Goal: Communication & Community: Answer question/provide support

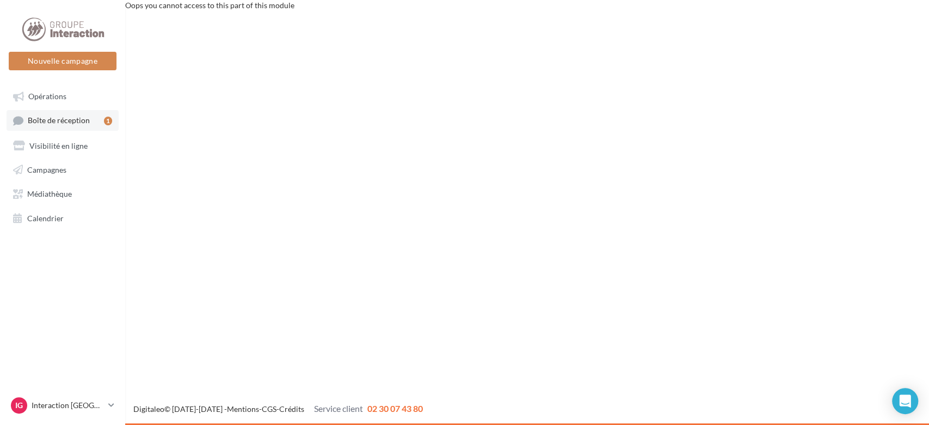
click at [53, 121] on span "Boîte de réception" at bounding box center [59, 120] width 62 height 9
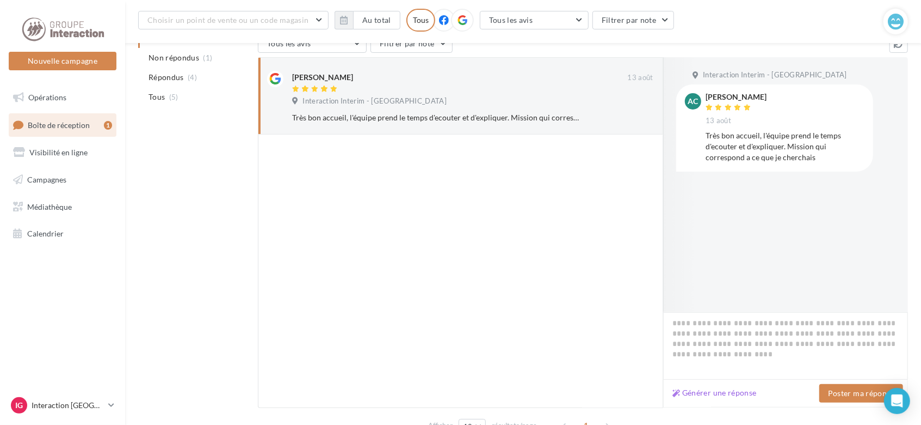
scroll to position [181, 0]
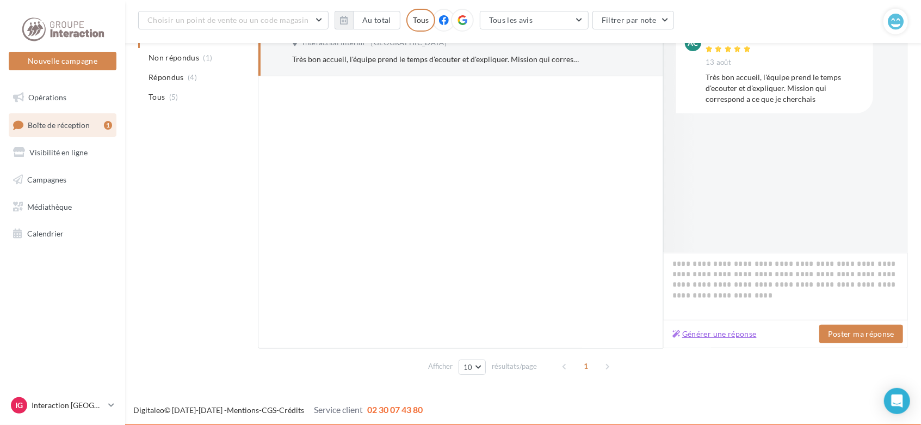
click at [714, 329] on button "Générer une réponse" at bounding box center [714, 333] width 93 height 13
type textarea "**********"
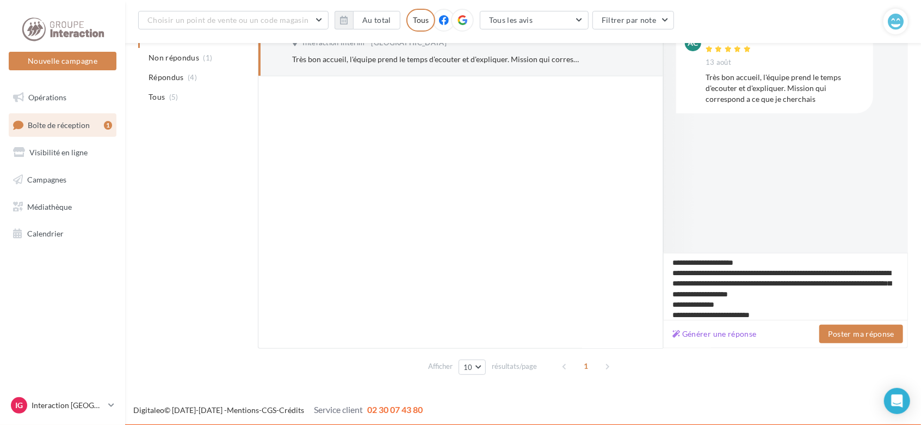
scroll to position [0, 0]
click at [857, 331] on button "Poster ma réponse" at bounding box center [862, 333] width 84 height 19
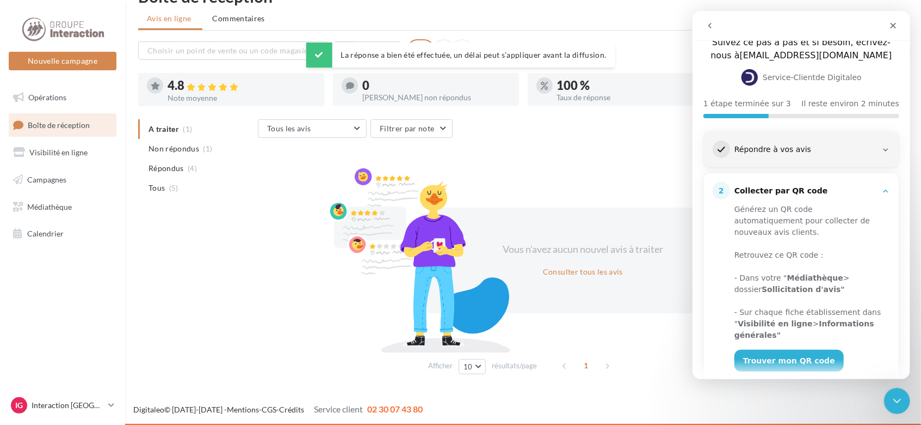
scroll to position [66, 0]
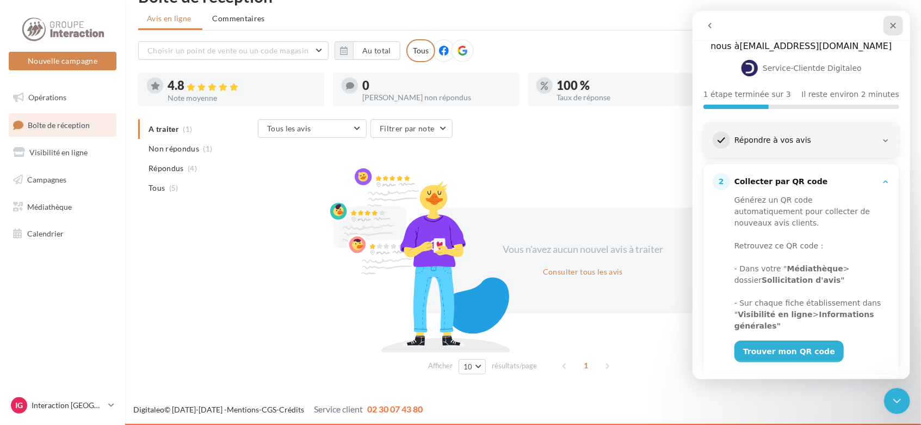
click at [895, 21] on icon "Fermer" at bounding box center [893, 25] width 9 height 9
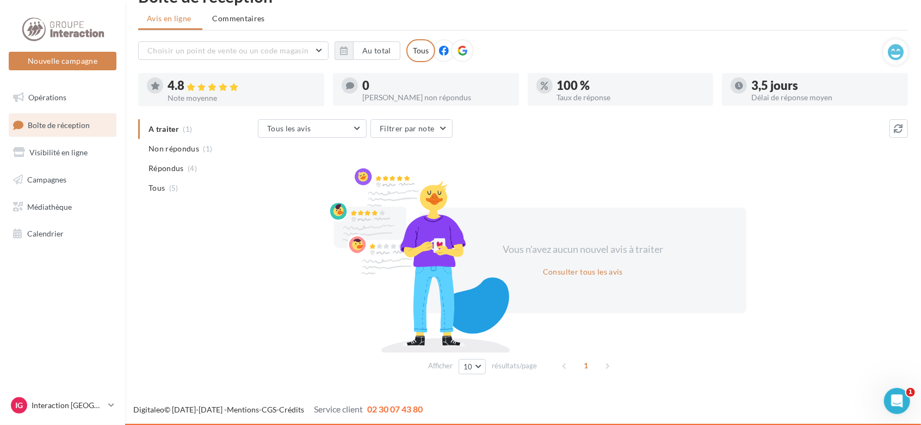
scroll to position [0, 0]
click at [70, 152] on span "Visibilité en ligne" at bounding box center [58, 151] width 58 height 9
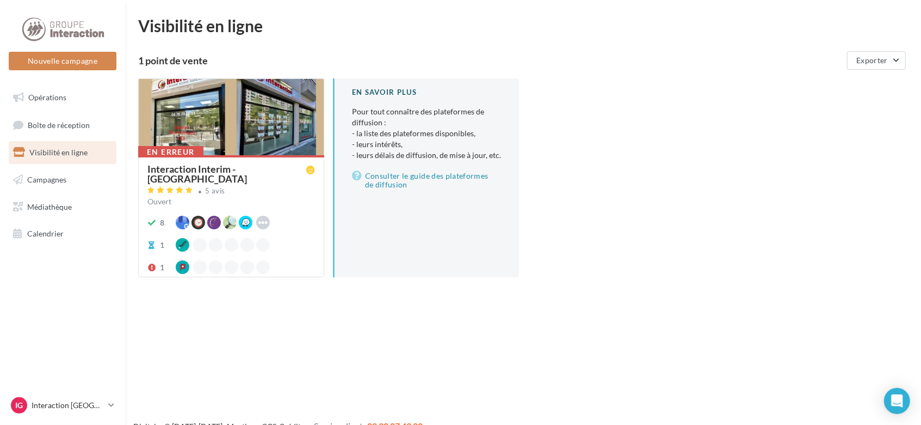
click at [207, 138] on div at bounding box center [231, 117] width 185 height 77
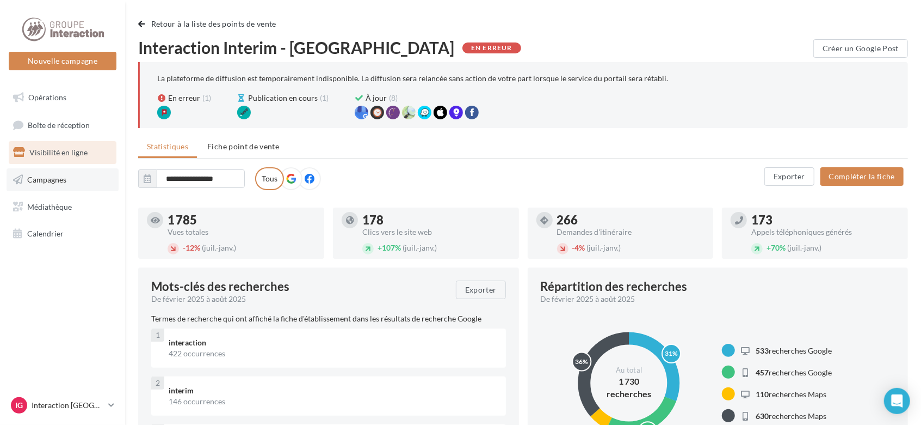
click at [59, 173] on link "Campagnes" at bounding box center [63, 179] width 112 height 23
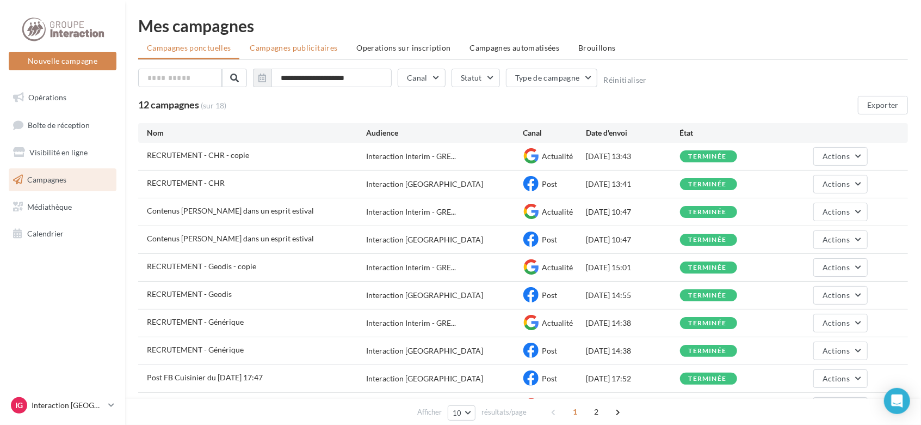
click at [293, 48] on span "Campagnes publicitaires" at bounding box center [294, 47] width 88 height 9
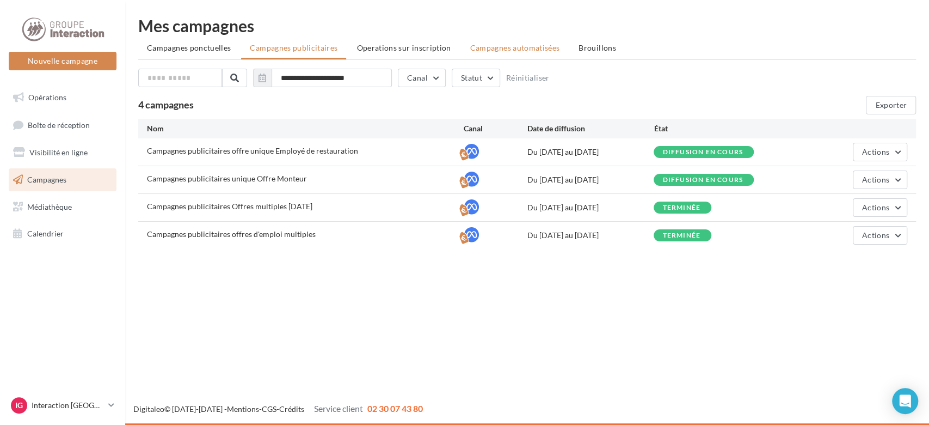
click at [496, 48] on span "Campagnes automatisées" at bounding box center [515, 47] width 90 height 9
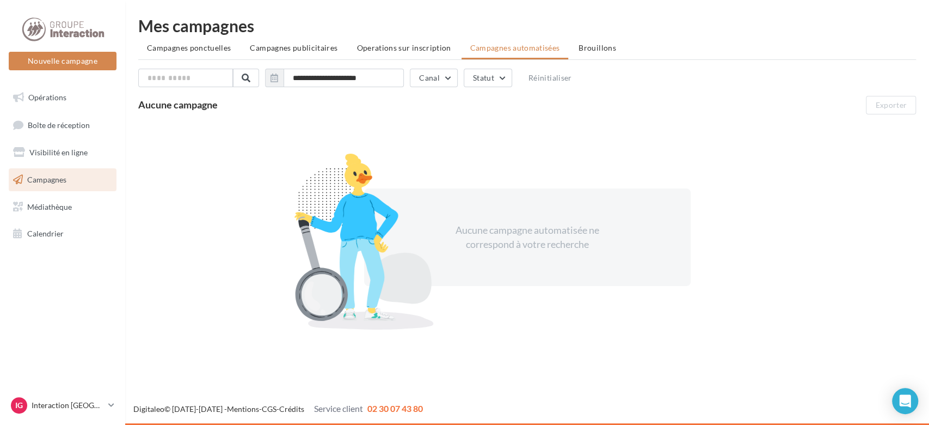
click at [311, 43] on span "Campagnes publicitaires" at bounding box center [294, 47] width 88 height 9
